Goal: Task Accomplishment & Management: Manage account settings

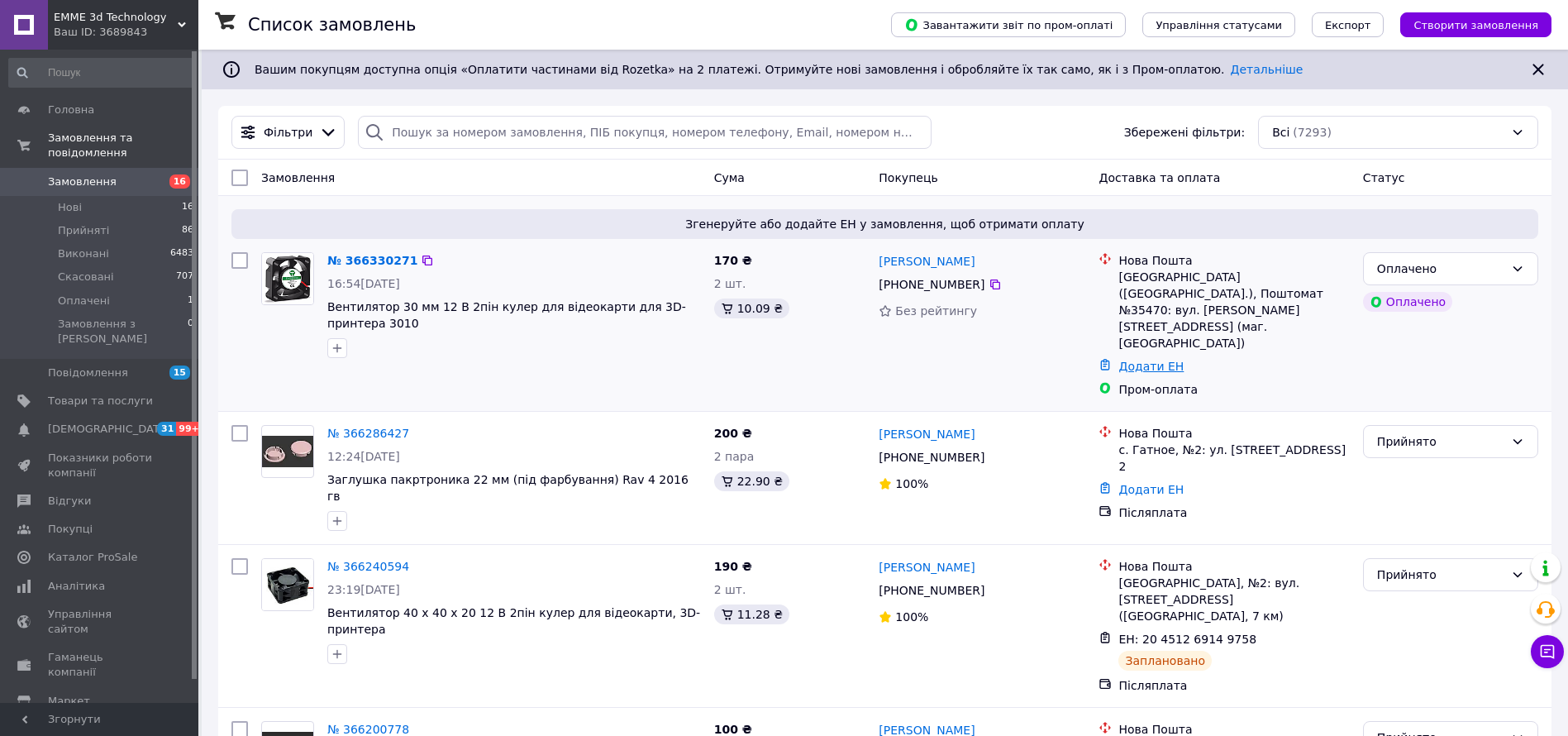
click at [1154, 360] on link "Додати ЕН" at bounding box center [1151, 366] width 65 height 13
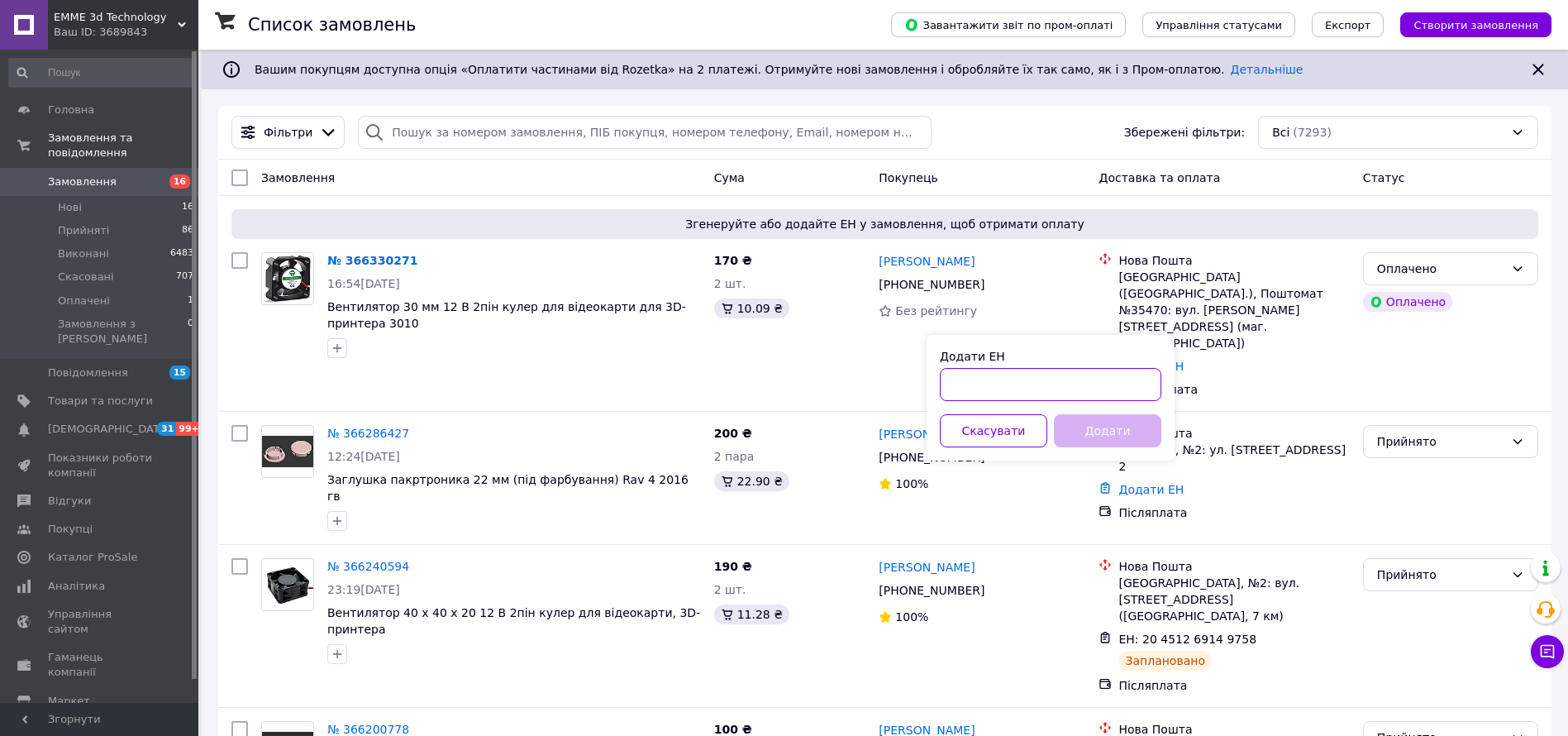
click at [1024, 391] on input "Додати ЕН" at bounding box center [1051, 384] width 222 height 33
paste input "20451269182618"
type input "20451269182618"
click at [1086, 424] on button "Додати" at bounding box center [1108, 430] width 108 height 33
